Goal: Find contact information: Find contact information

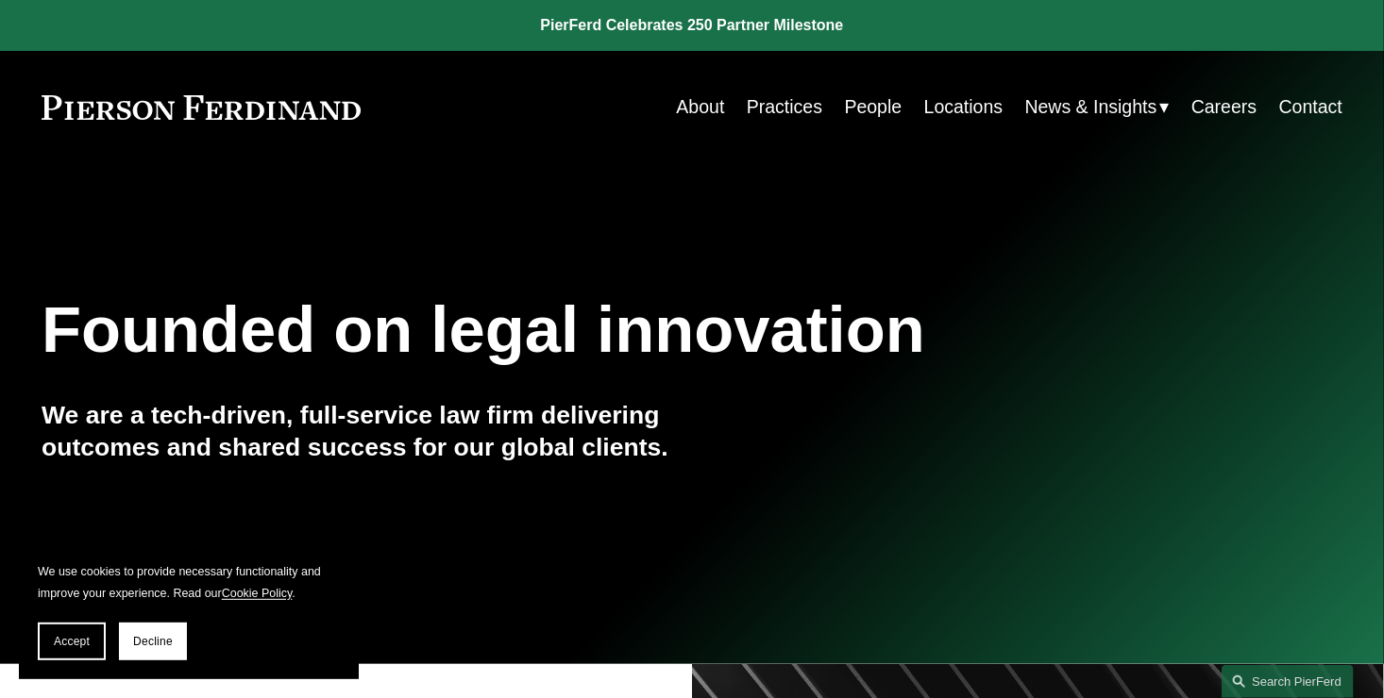
click at [1315, 109] on link "Contact" at bounding box center [1310, 107] width 63 height 37
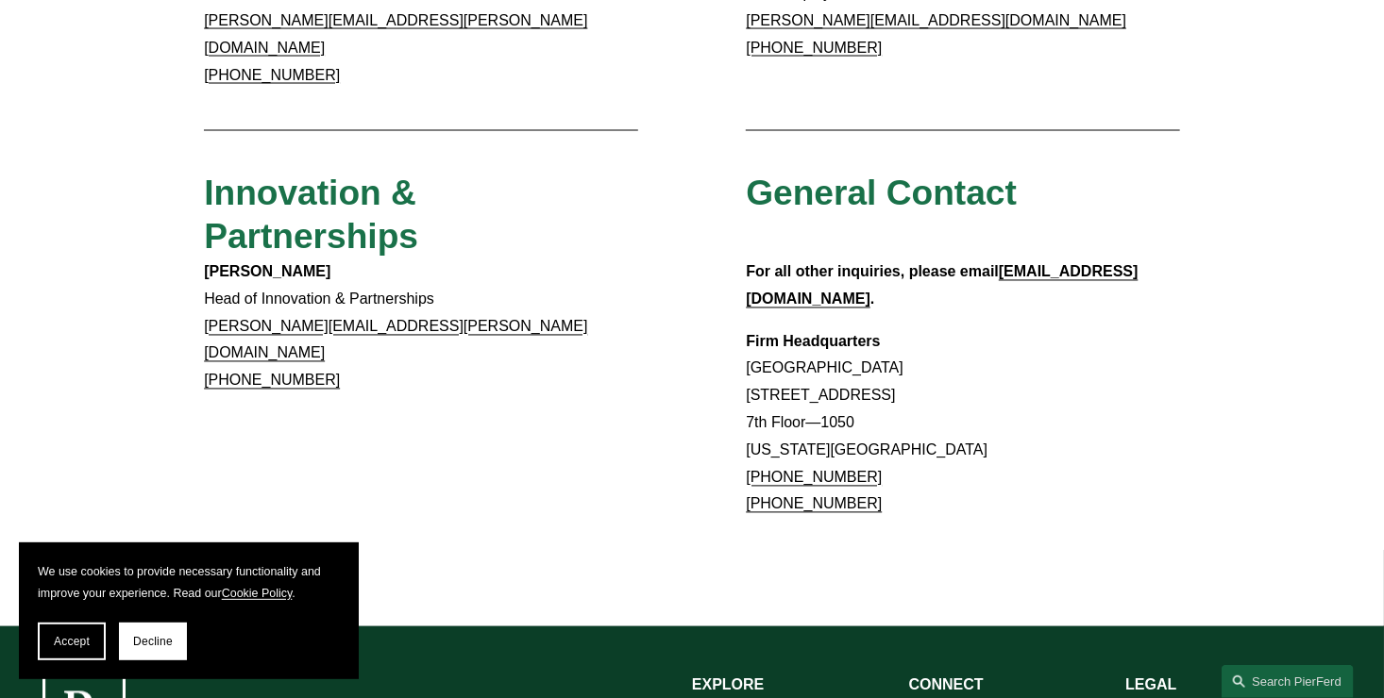
scroll to position [1608, 0]
drag, startPoint x: 1145, startPoint y: 215, endPoint x: 1003, endPoint y: 225, distance: 141.9
click at [1003, 260] on p "For all other inquiries, please email [EMAIL_ADDRESS][DOMAIN_NAME] ." at bounding box center [962, 287] width 433 height 55
copy p "[EMAIL_ADDRESS][DOMAIN_NAME] ."
